Goal: Obtain resource: Download file/media

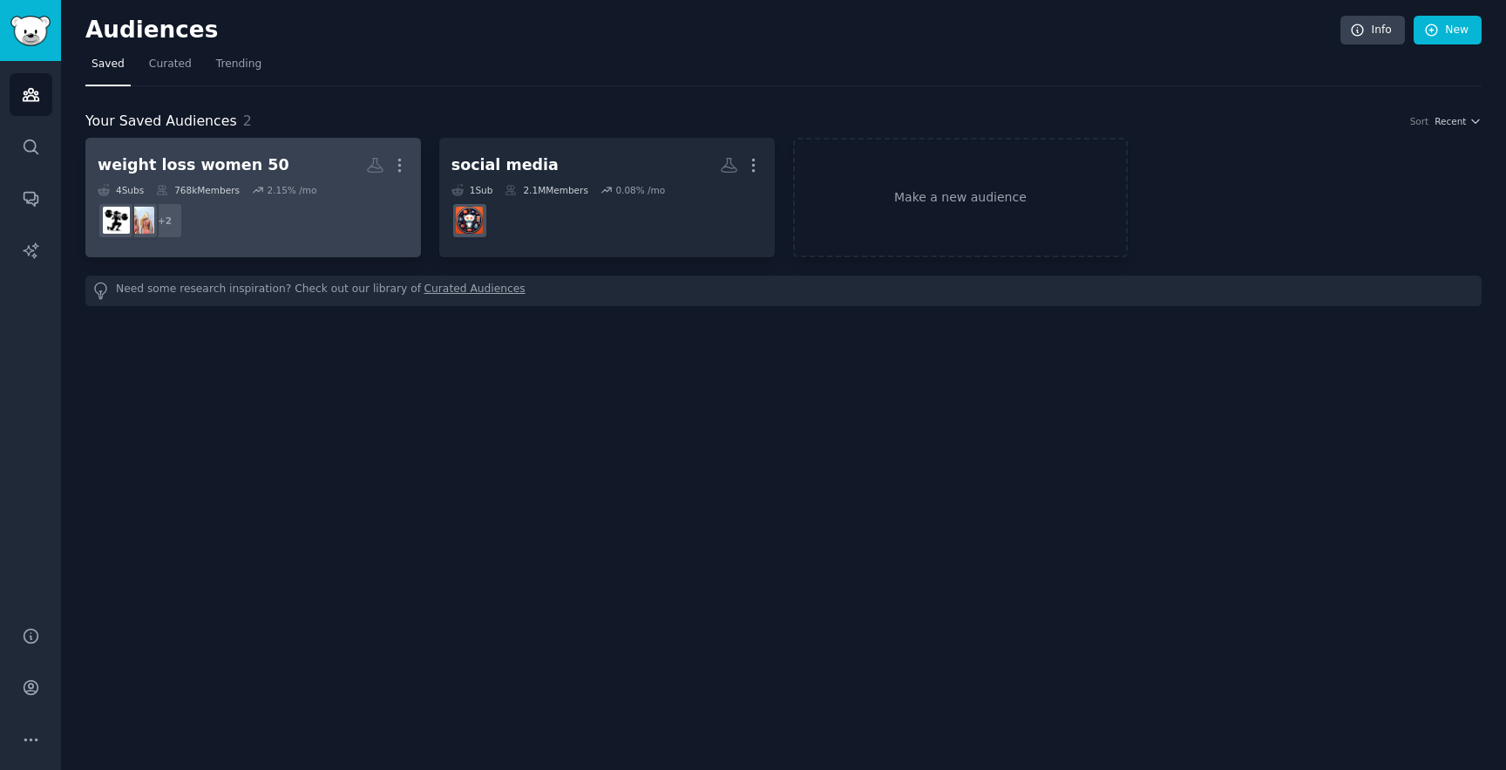
click at [282, 207] on dd "+ 2" at bounding box center [253, 220] width 311 height 49
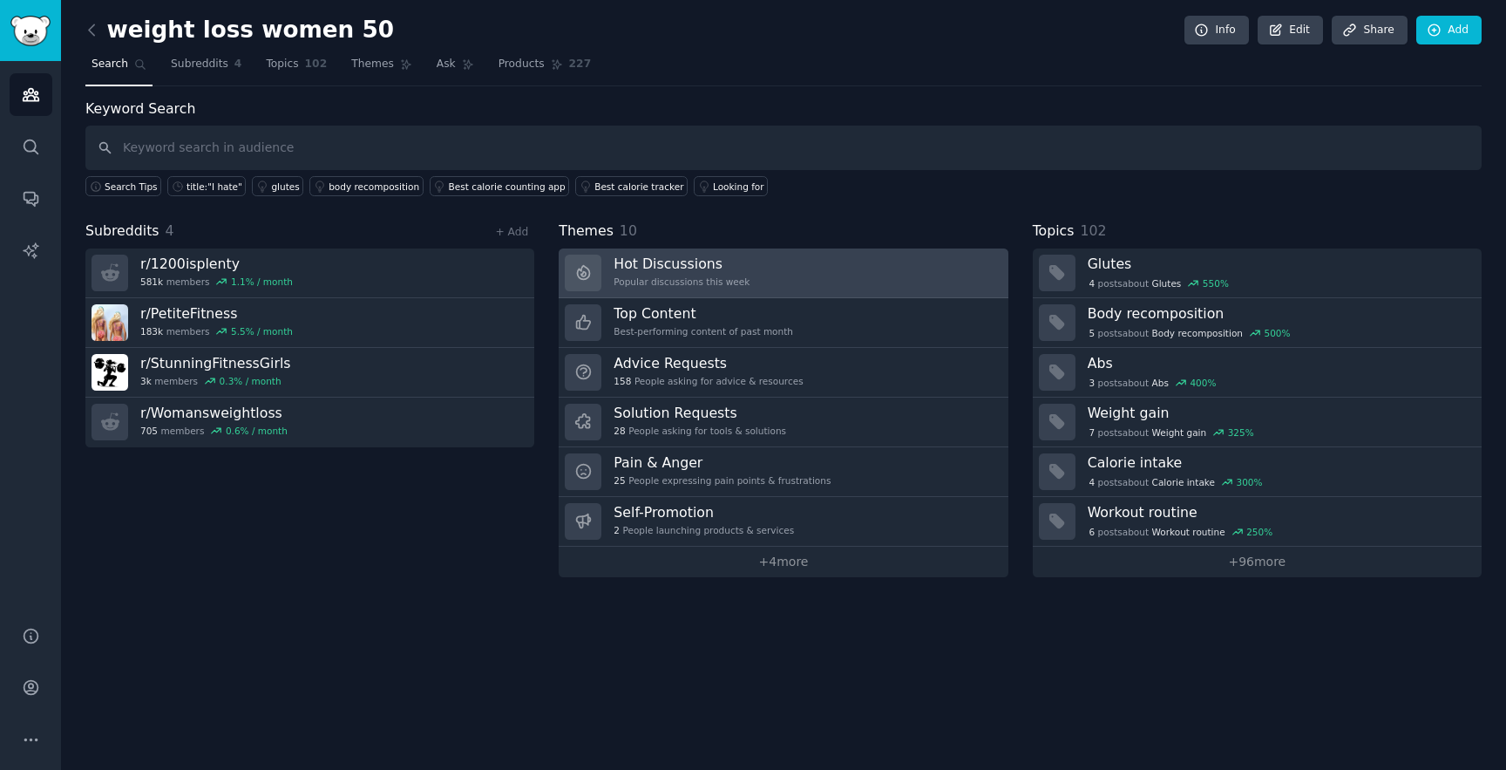
click at [686, 268] on h3 "Hot Discussions" at bounding box center [682, 263] width 136 height 18
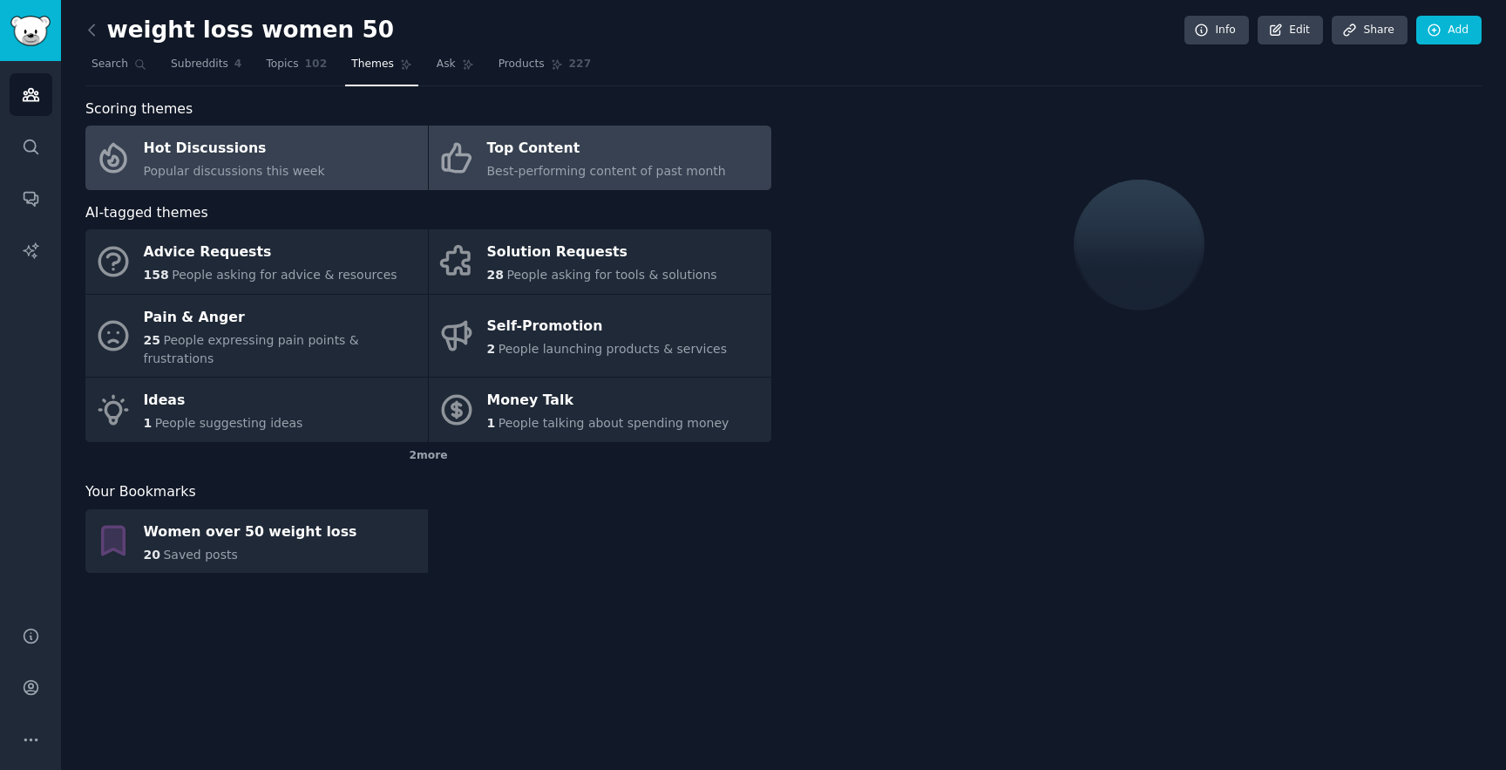
click at [477, 169] on link "Top Content Best-performing content of past month" at bounding box center [600, 157] width 343 height 64
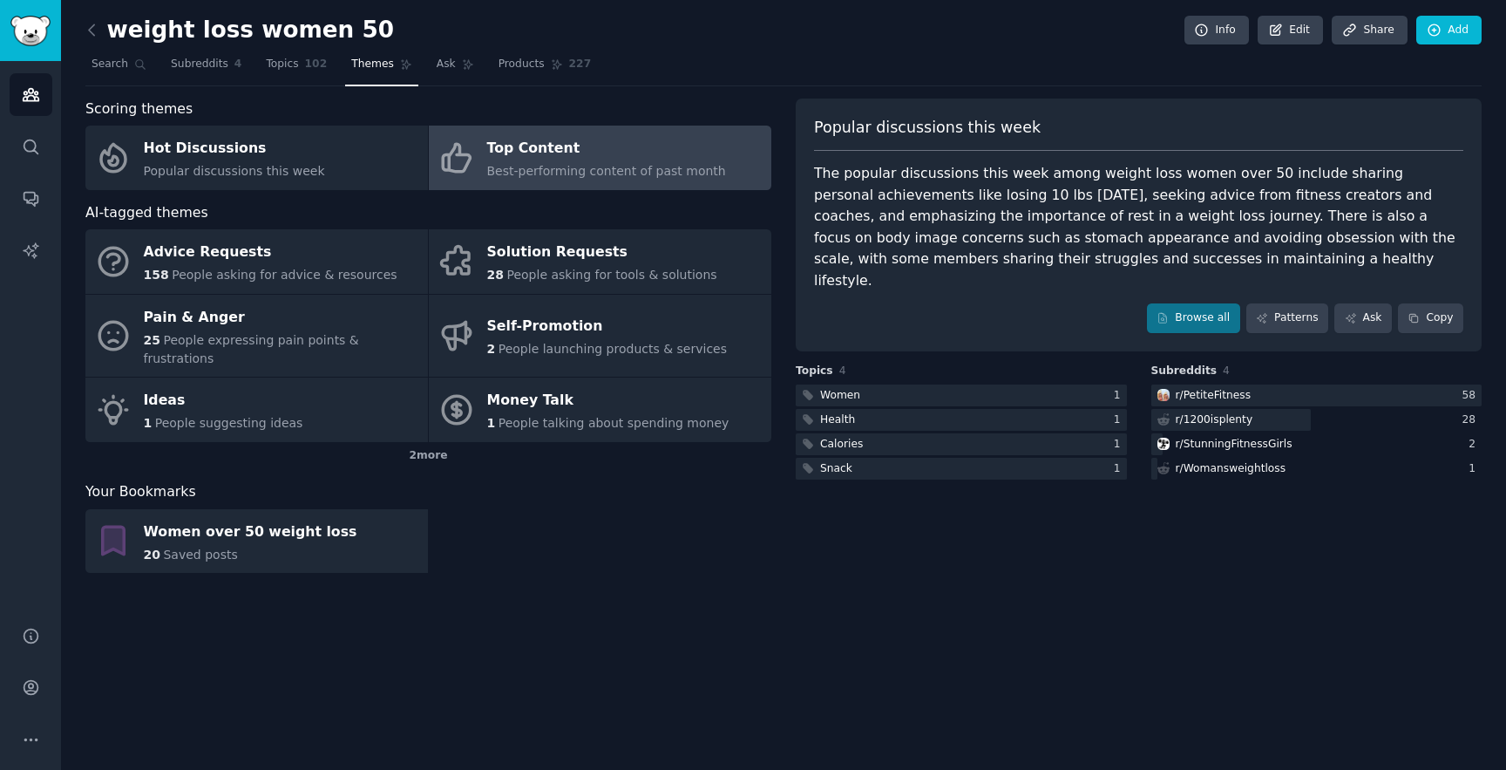
click at [526, 154] on div "Top Content" at bounding box center [606, 149] width 239 height 28
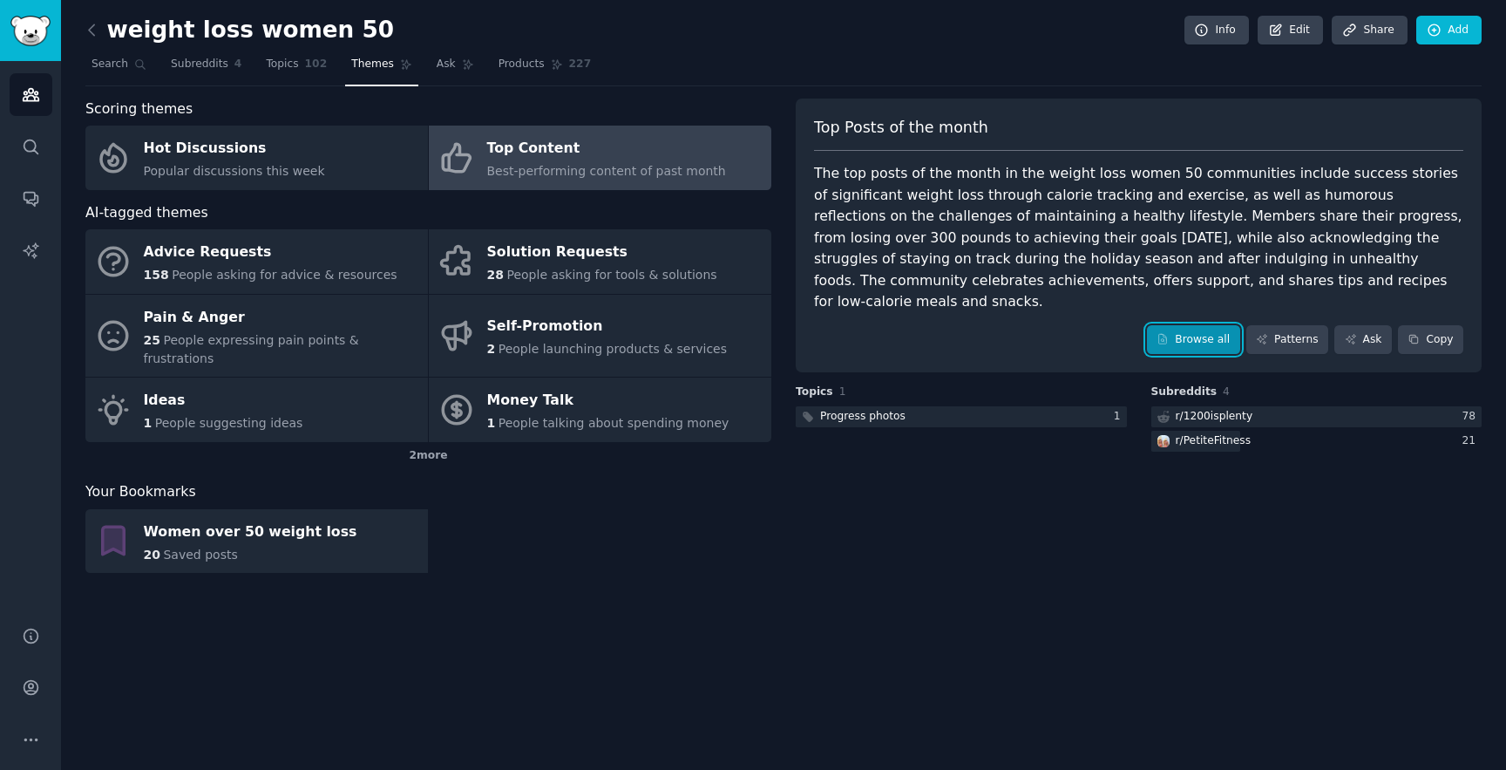
click at [1191, 325] on link "Browse all" at bounding box center [1193, 340] width 93 height 30
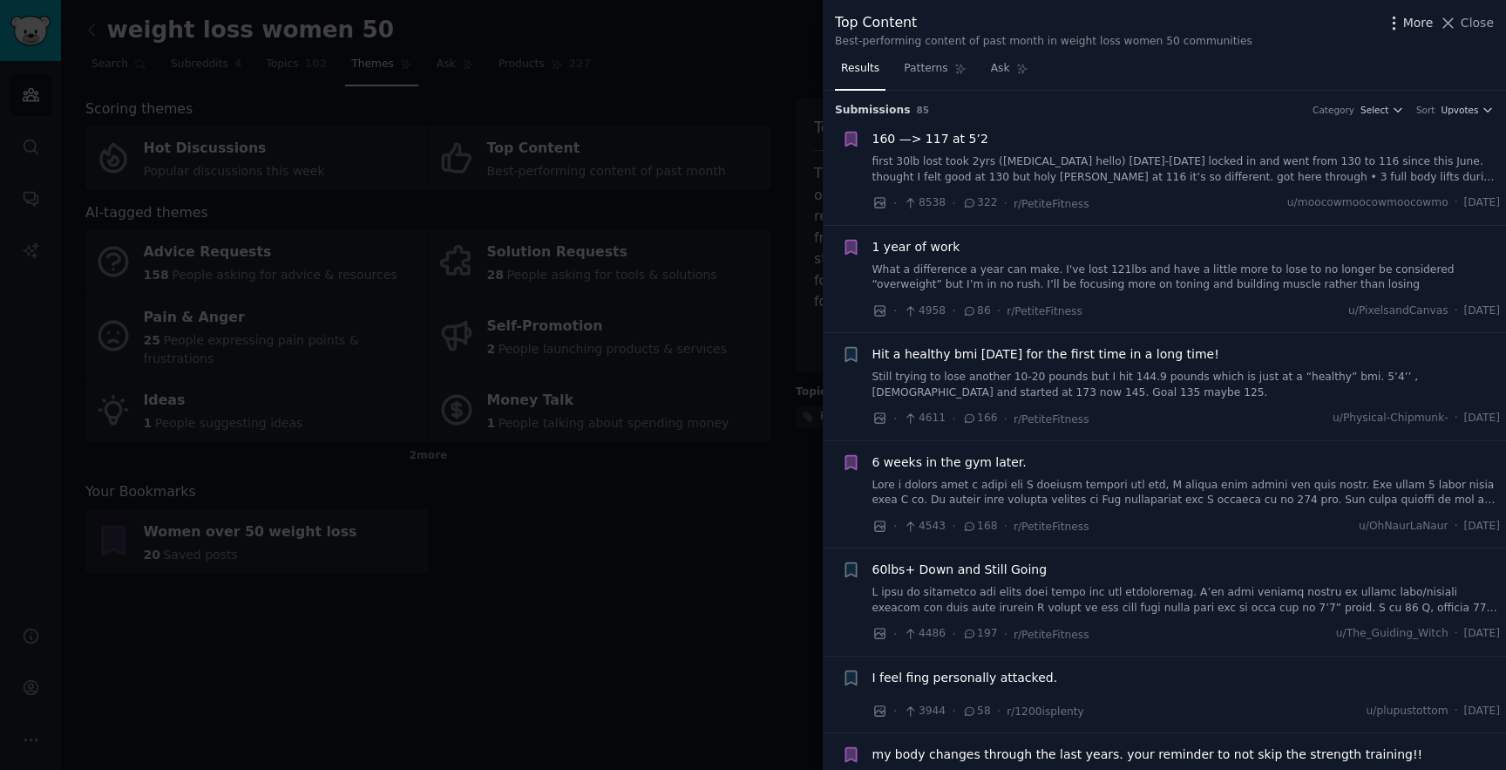
click at [1401, 25] on icon "button" at bounding box center [1394, 23] width 18 height 18
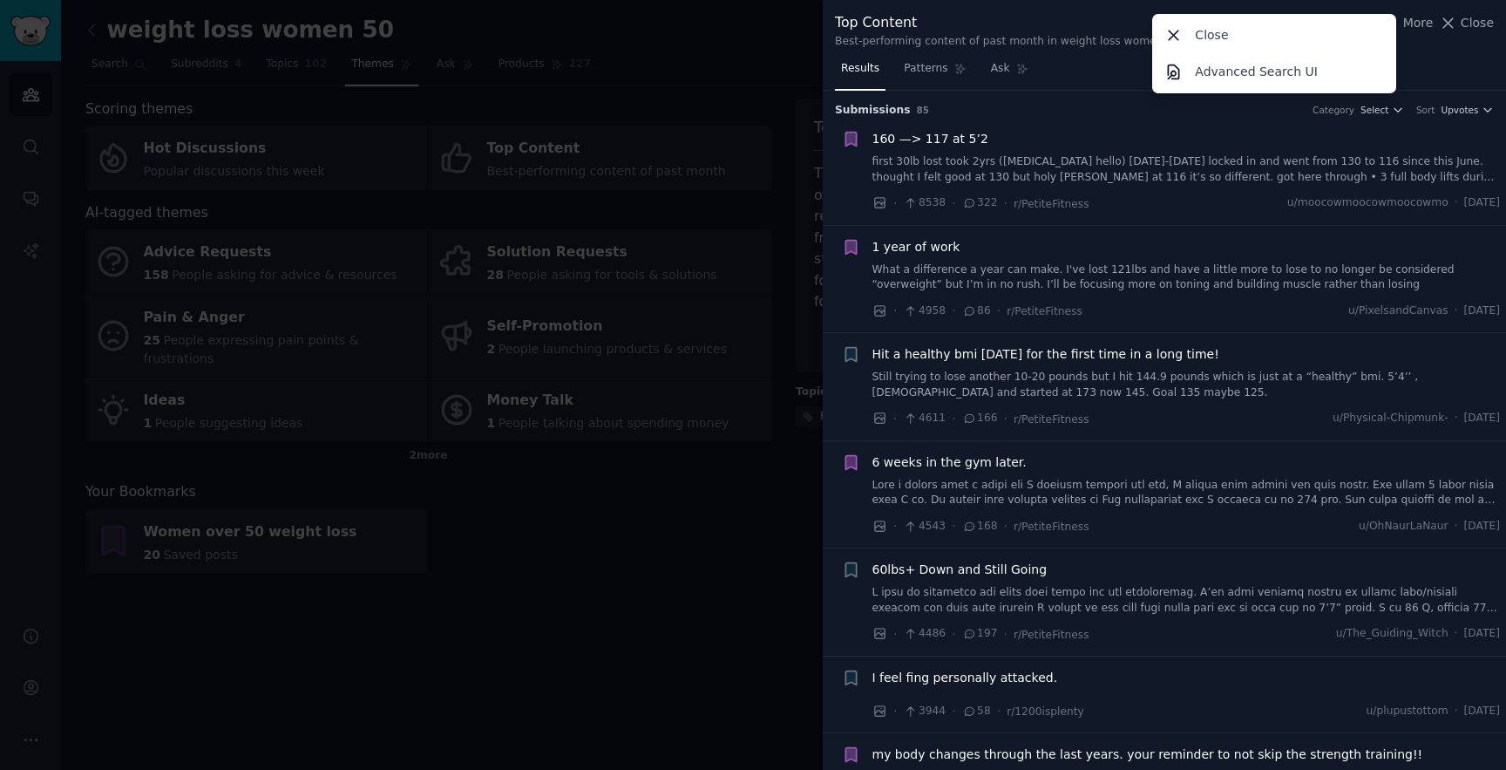
click at [1075, 22] on div "Top Content" at bounding box center [1043, 23] width 417 height 22
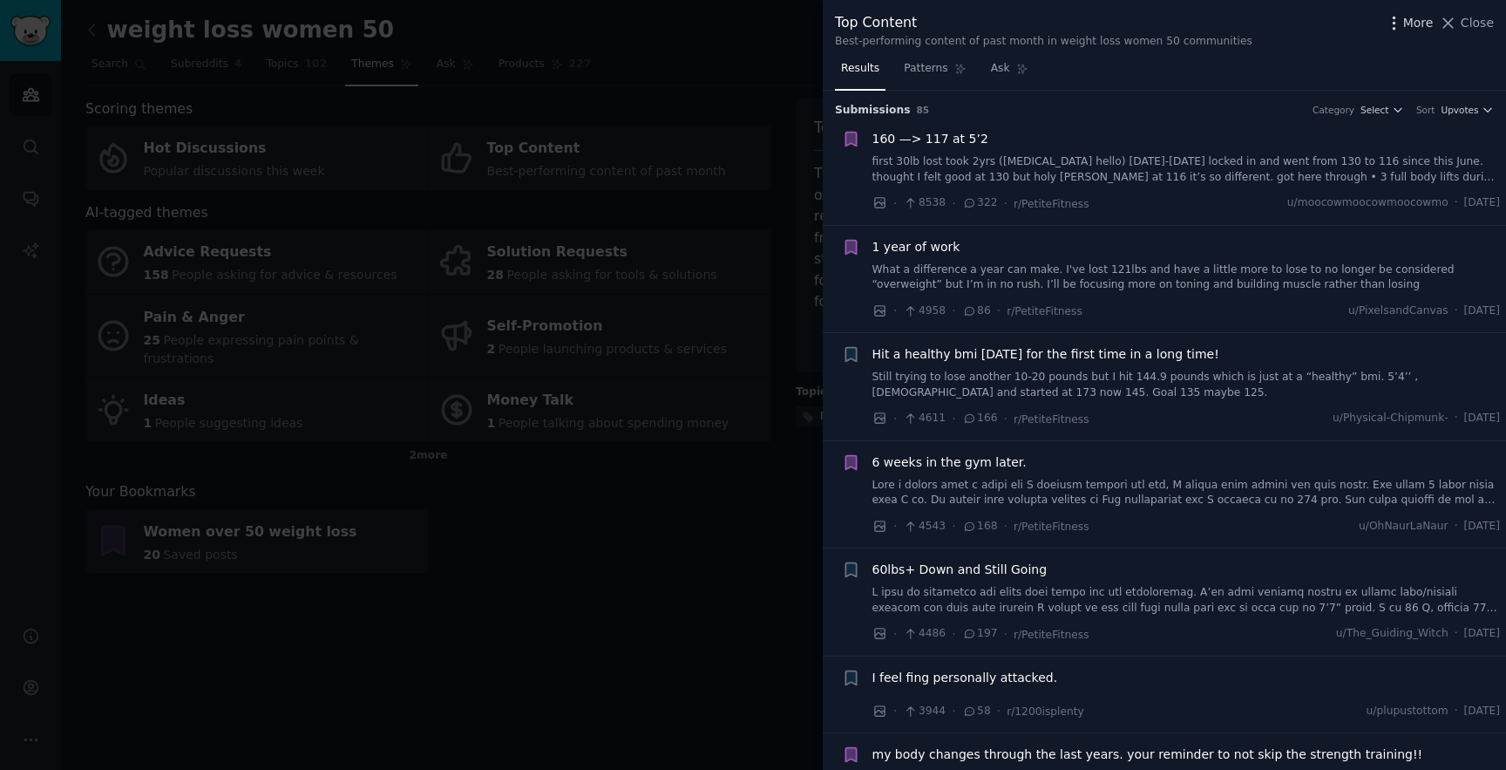
click at [1403, 27] on icon "button" at bounding box center [1394, 23] width 18 height 18
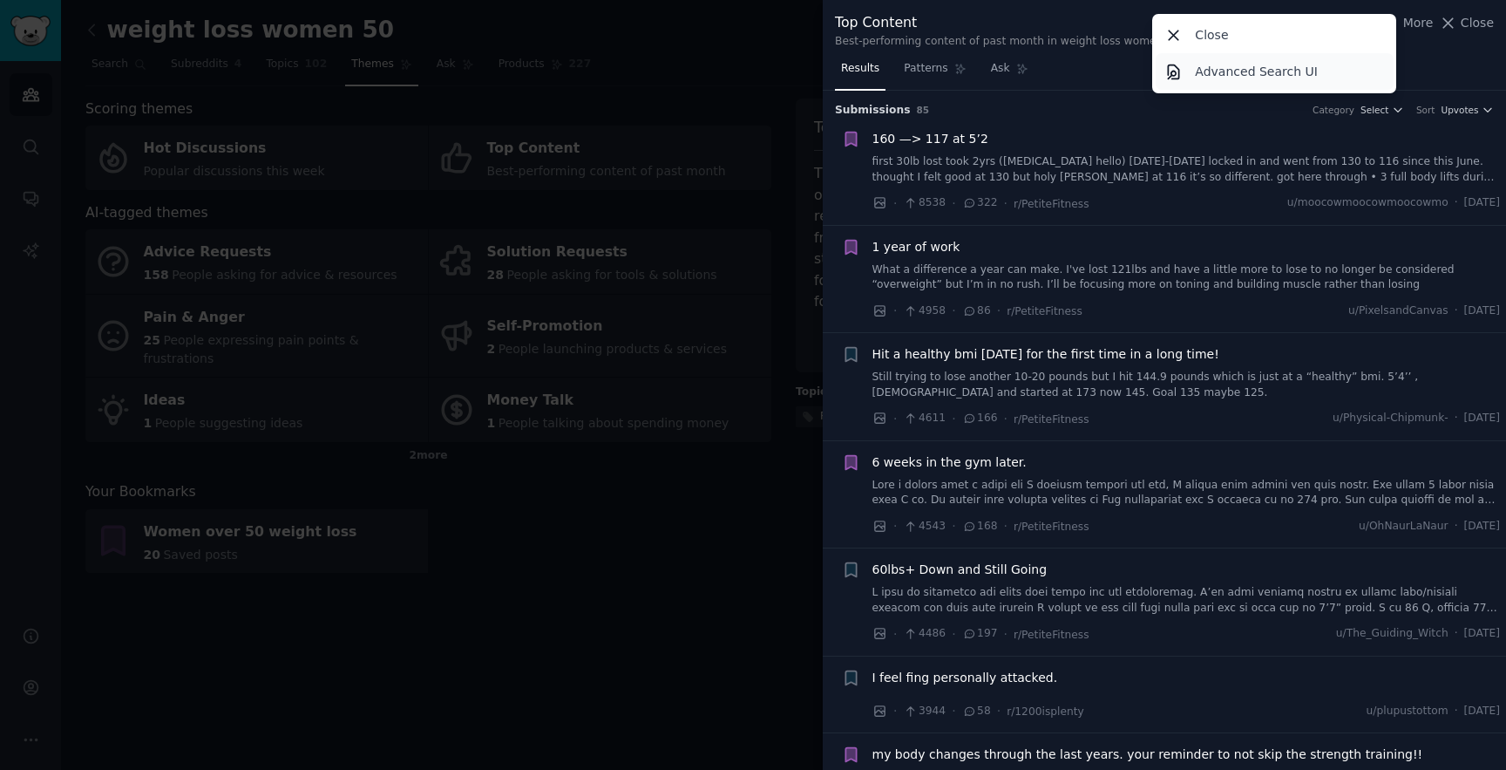
click at [1332, 76] on link "Advanced Search UI" at bounding box center [1275, 71] width 238 height 37
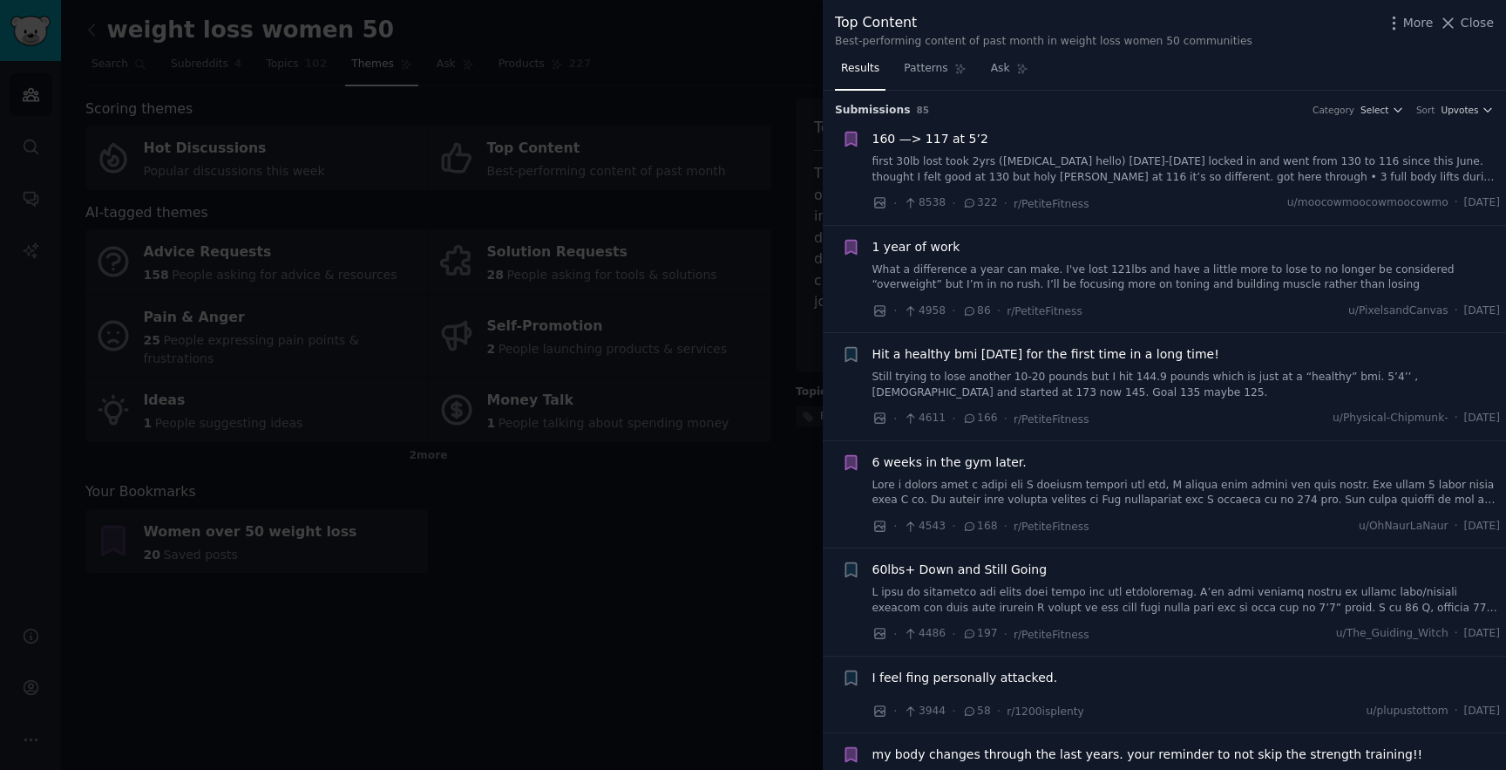
click at [660, 512] on div at bounding box center [753, 385] width 1506 height 770
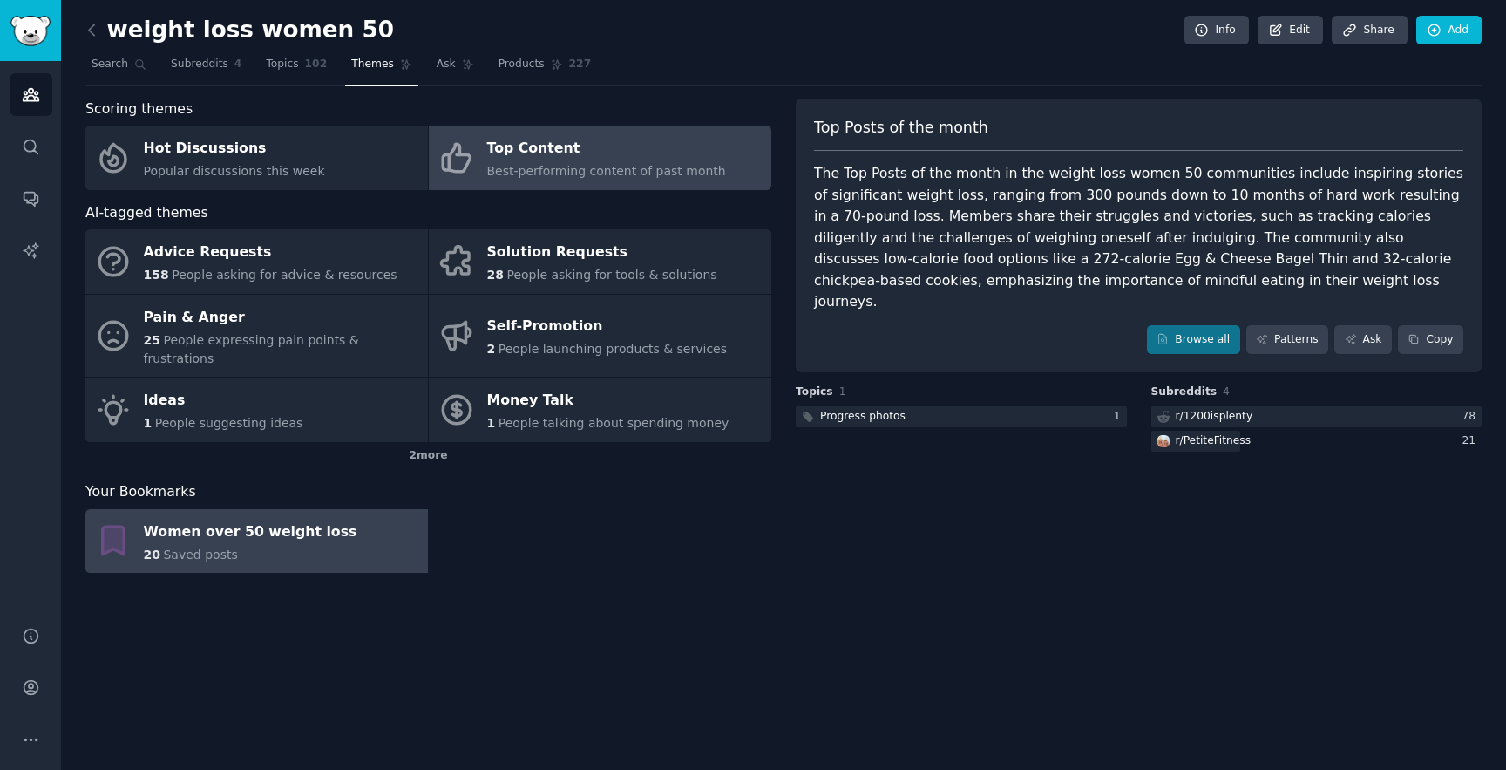
click at [275, 525] on div "Women over 50 weight loss" at bounding box center [251, 532] width 214 height 28
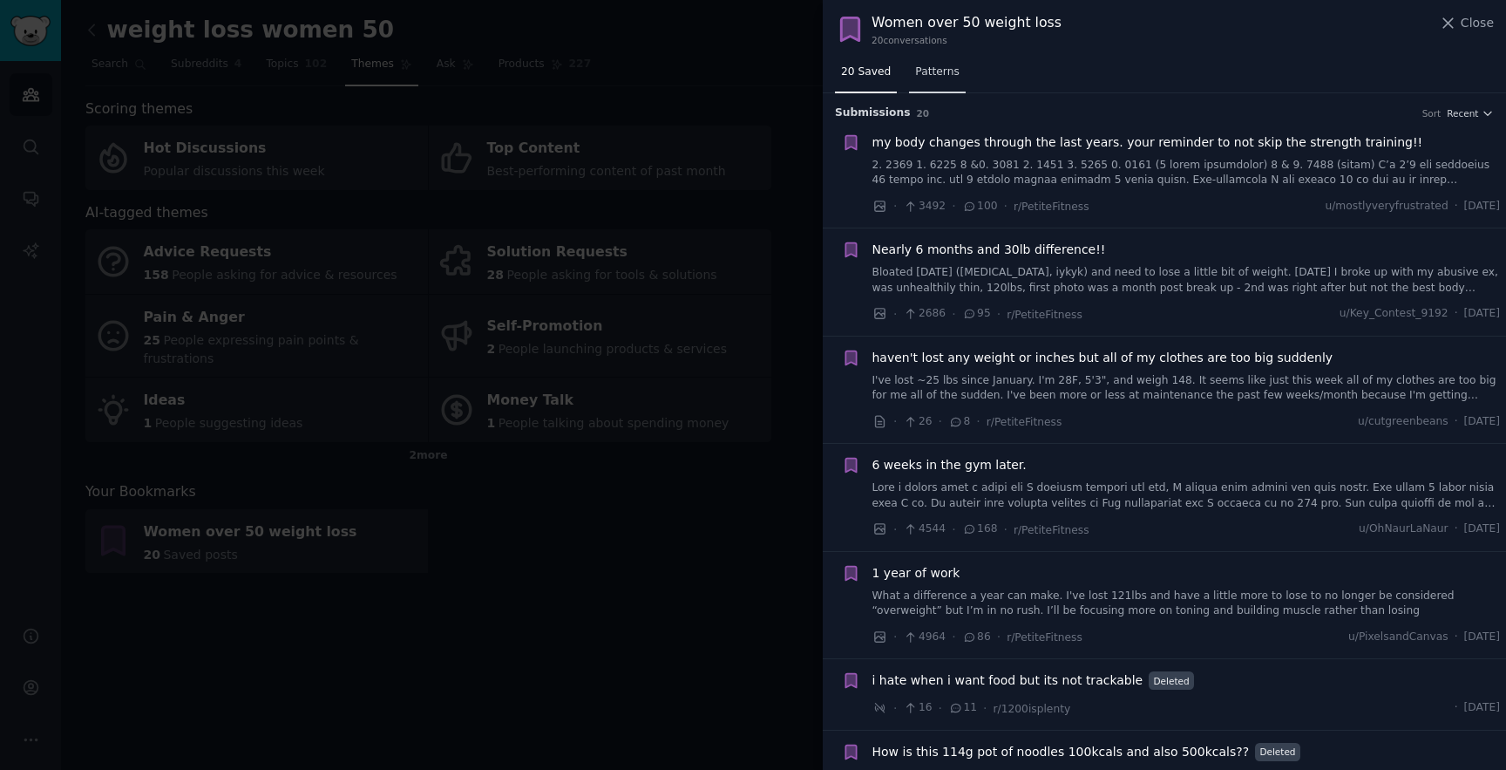
click at [936, 78] on span "Patterns" at bounding box center [937, 72] width 44 height 16
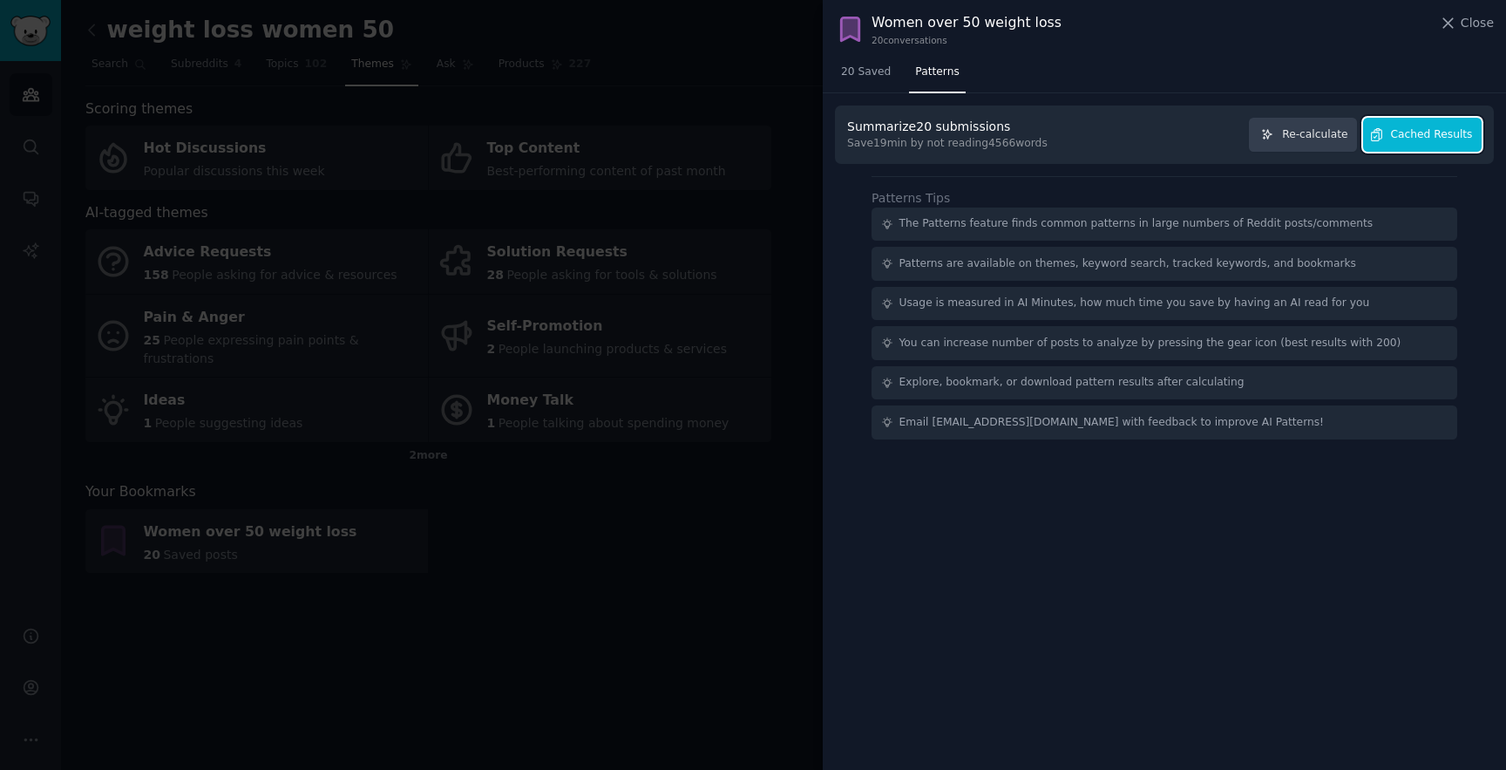
click at [1409, 132] on span "Cached Results" at bounding box center [1432, 135] width 82 height 16
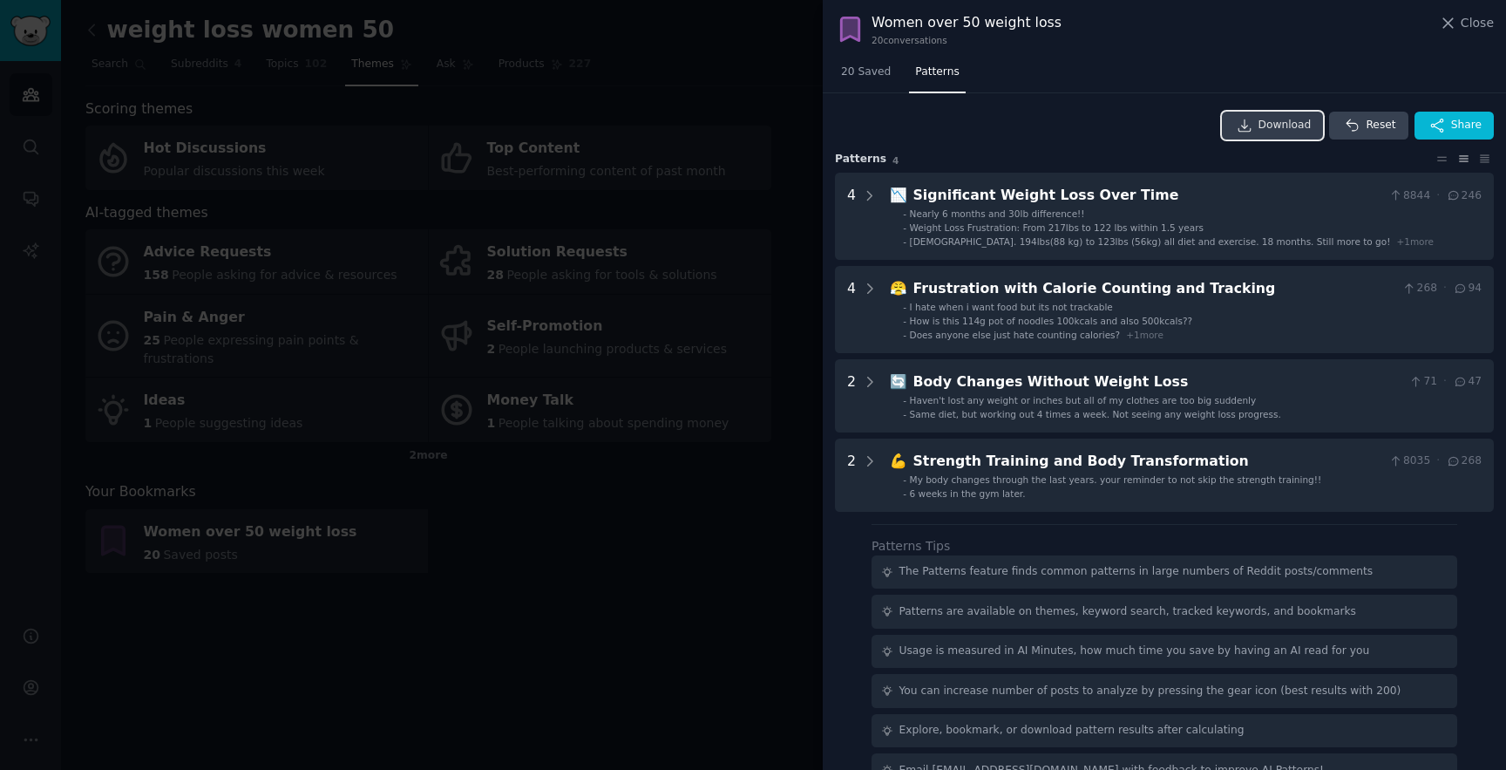
click at [1275, 124] on span "Download" at bounding box center [1284, 126] width 53 height 16
